Goal: Navigation & Orientation: Find specific page/section

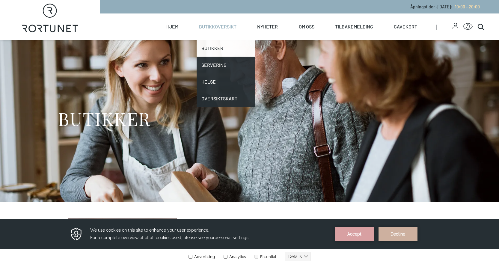
click at [216, 48] on link "Butikker" at bounding box center [226, 48] width 58 height 17
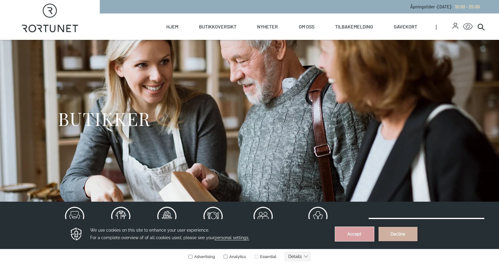
click at [352, 236] on button "Accept" at bounding box center [354, 234] width 39 height 14
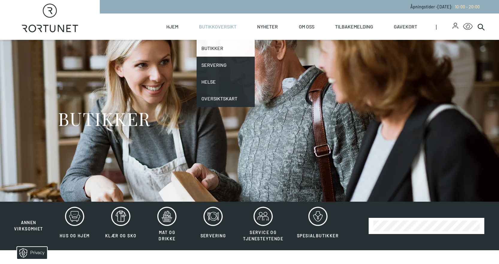
click at [217, 49] on link "Butikker" at bounding box center [226, 48] width 58 height 17
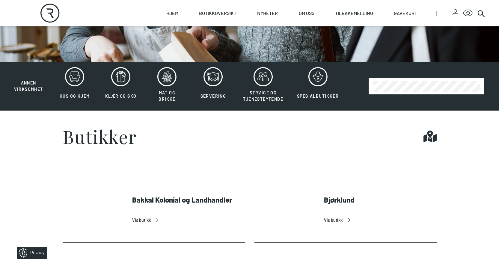
scroll to position [150, 0]
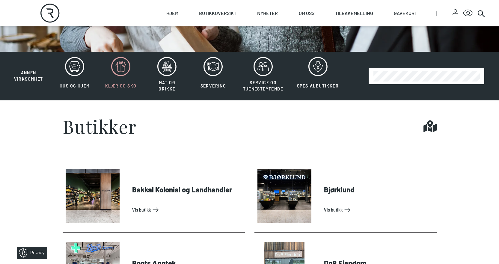
click at [121, 68] on icon at bounding box center [120, 66] width 19 height 19
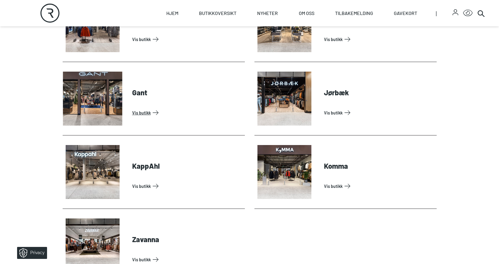
scroll to position [360, 0]
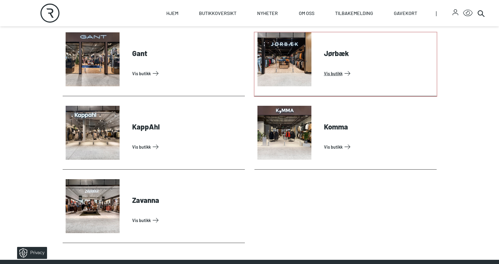
click at [324, 69] on link "Vis butikk" at bounding box center [379, 74] width 110 height 10
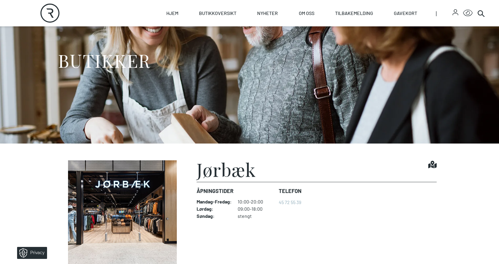
scroll to position [120, 0]
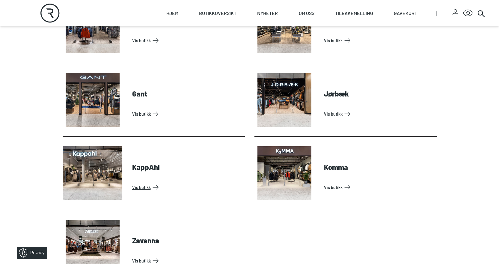
scroll to position [330, 0]
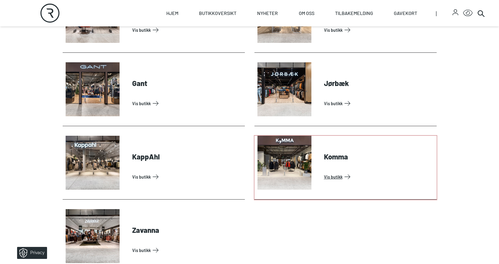
click at [324, 172] on link "Vis butikk" at bounding box center [379, 177] width 110 height 10
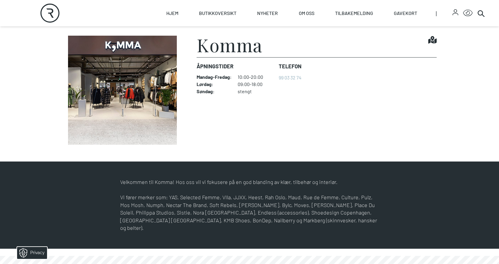
scroll to position [210, 0]
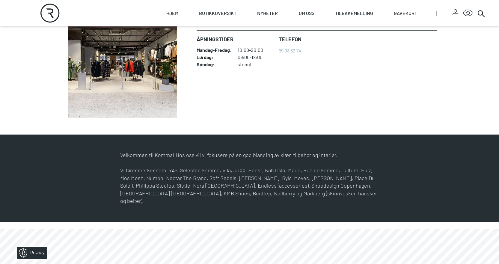
click at [261, 177] on p "Vi fører merker som: YAS, Selected Femme, VIla, JJXX, Heest, Rah Oslo, Maud, Ru…" at bounding box center [249, 186] width 259 height 38
click at [173, 189] on p "Vi fører merker som: YAS, Selected Femme, VIla, JJXX, Heest, Rah Oslo, Maud, Ru…" at bounding box center [249, 186] width 259 height 38
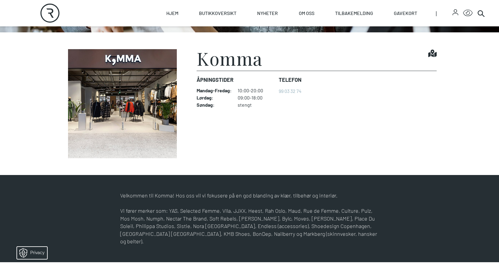
scroll to position [180, 0]
